Goal: Book appointment/travel/reservation

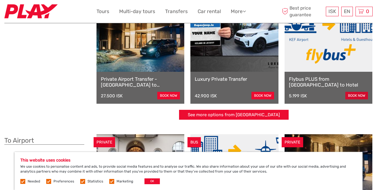
click at [353, 93] on link "book now" at bounding box center [356, 96] width 23 height 8
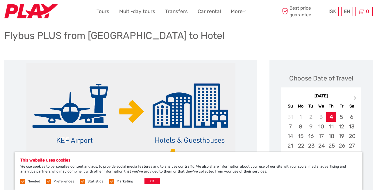
scroll to position [59, 0]
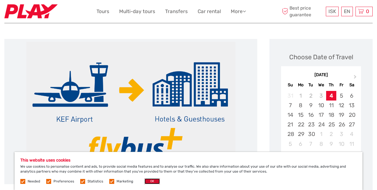
click at [149, 179] on button "OK" at bounding box center [151, 181] width 15 height 6
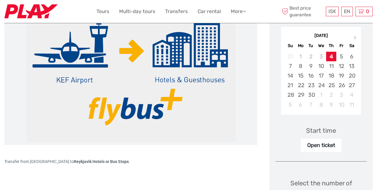
scroll to position [98, 0]
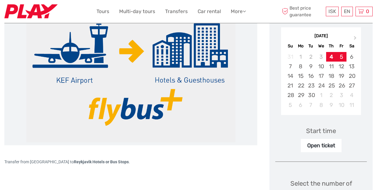
click at [343, 57] on div "5" at bounding box center [341, 57] width 10 height 10
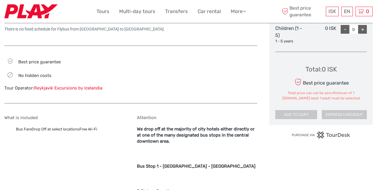
scroll to position [152, 0]
